Goal: Manage account settings

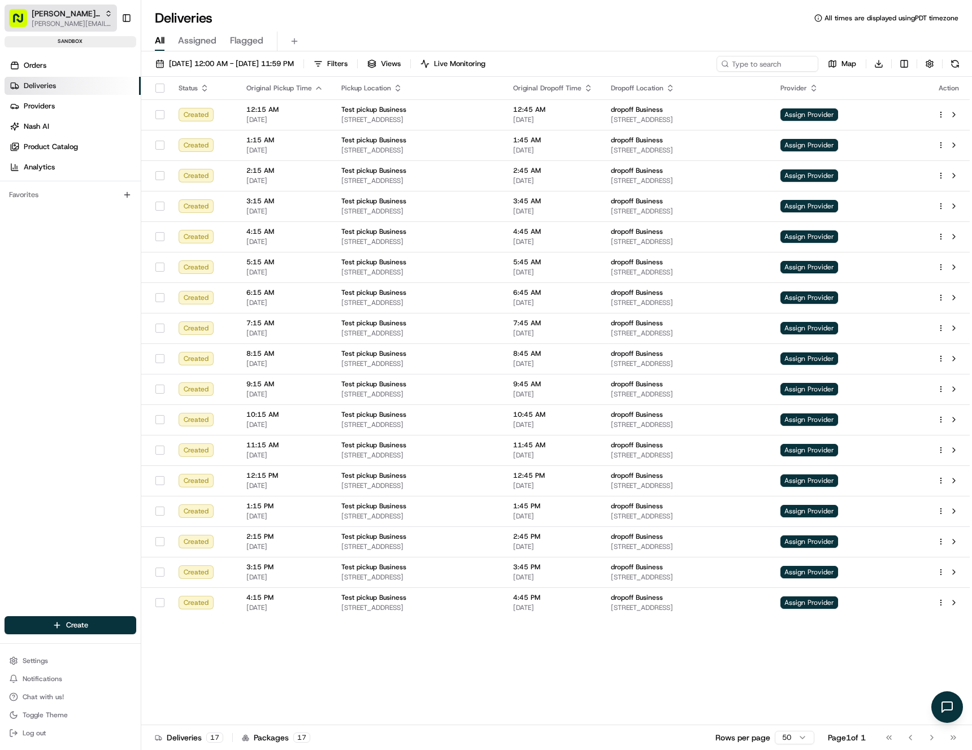
click at [62, 18] on span "Nash Org" at bounding box center [66, 13] width 68 height 11
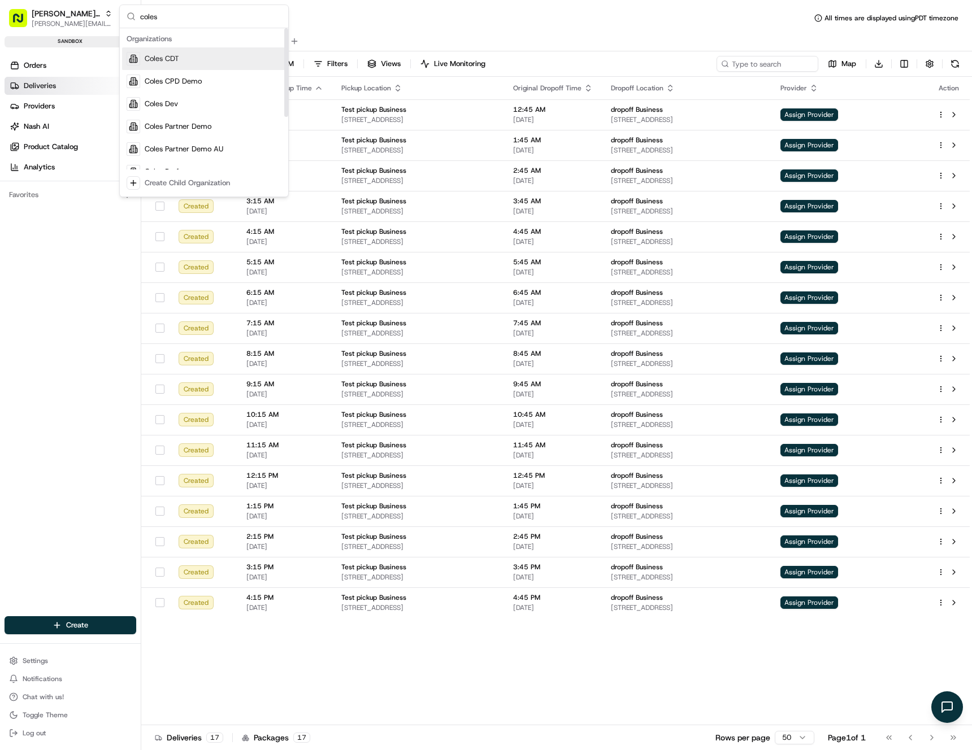
type input "coles"
click at [180, 58] on div "Coles CDT" at bounding box center [204, 58] width 164 height 23
